Goal: Answer question/provide support

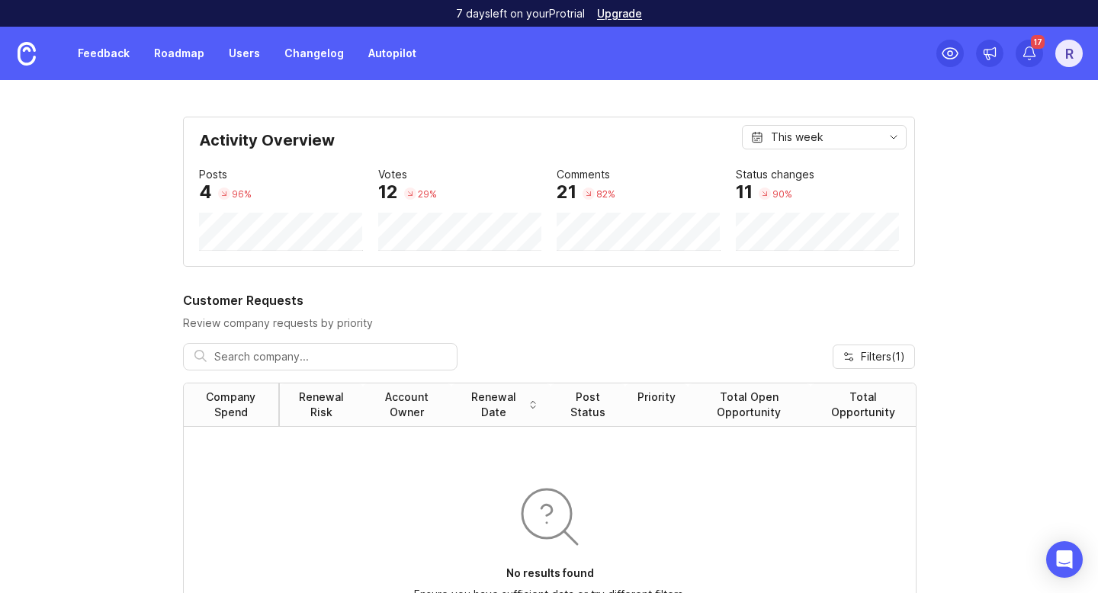
click at [104, 61] on link "Feedback" at bounding box center [104, 53] width 70 height 27
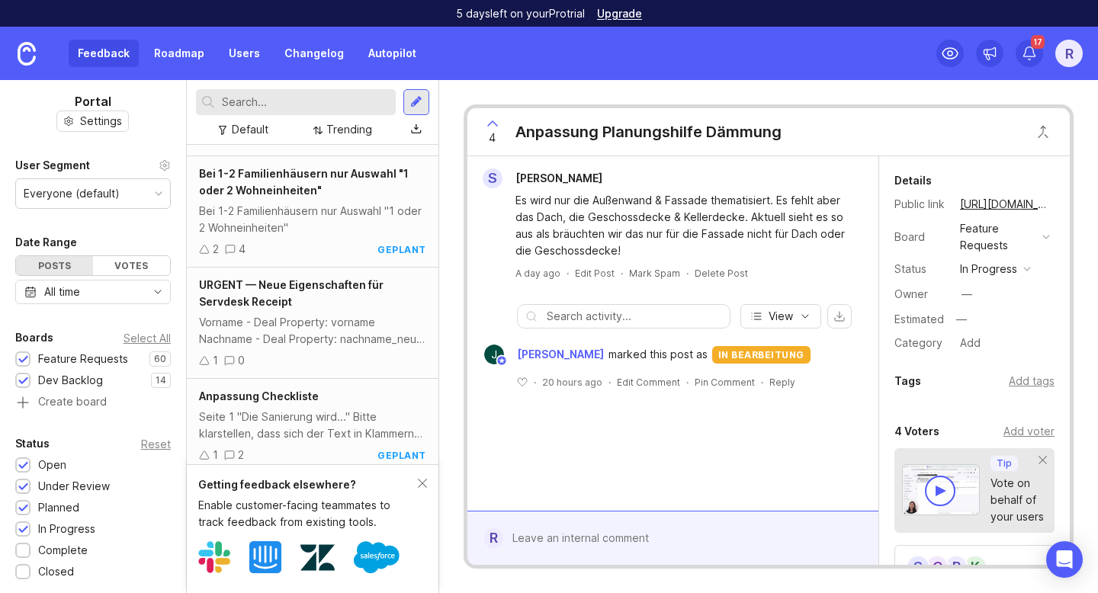
scroll to position [433, 0]
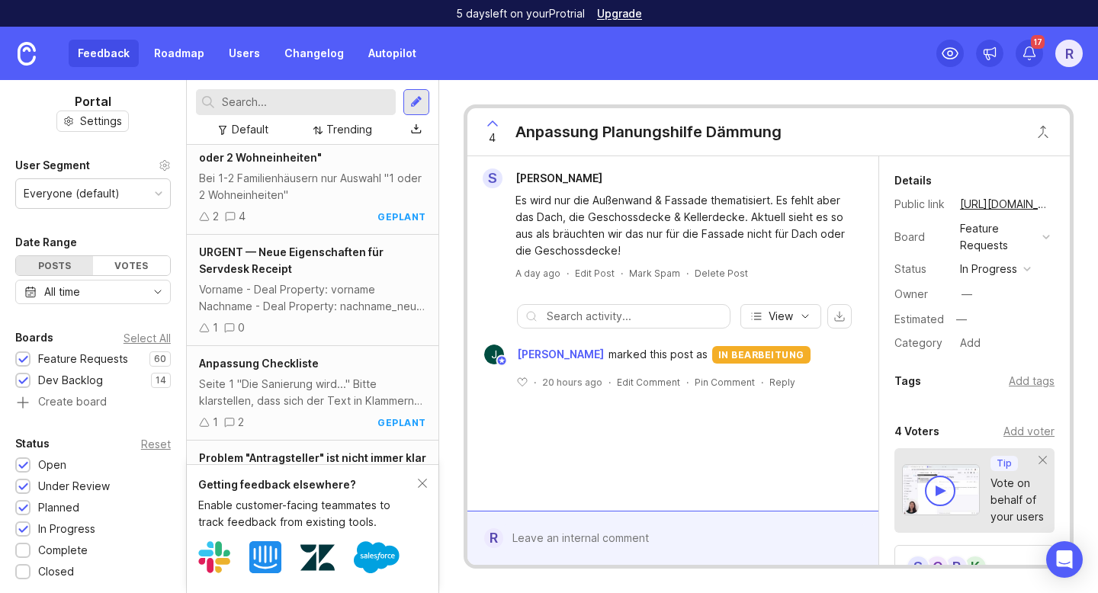
click at [324, 281] on div "Vorname - Deal Property: vorname Nachname - Deal Property: nachname_neu Antrags…" at bounding box center [312, 298] width 227 height 34
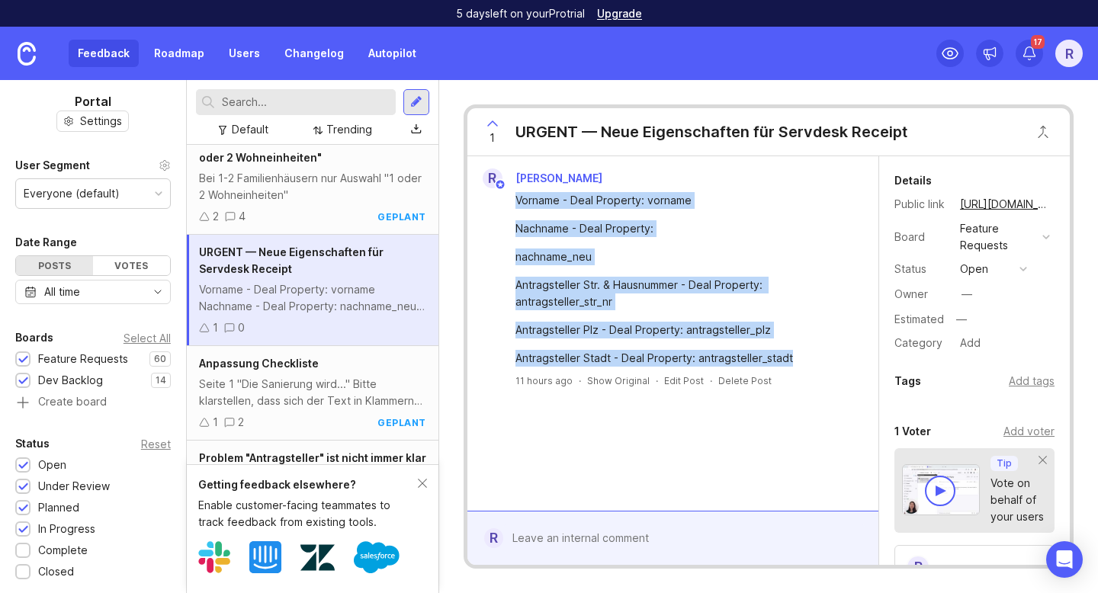
drag, startPoint x: 805, startPoint y: 355, endPoint x: 495, endPoint y: 203, distance: 344.9
click at [495, 203] on div "Vorname - Deal Property: vorname Nachname - Deal Property: nachname_neu Antrags…" at bounding box center [673, 277] width 399 height 178
copy div "Vorname - Deal Property: vorname Nachname - Deal Property: nachname_neu Antrags…"
